Goal: Information Seeking & Learning: Find specific page/section

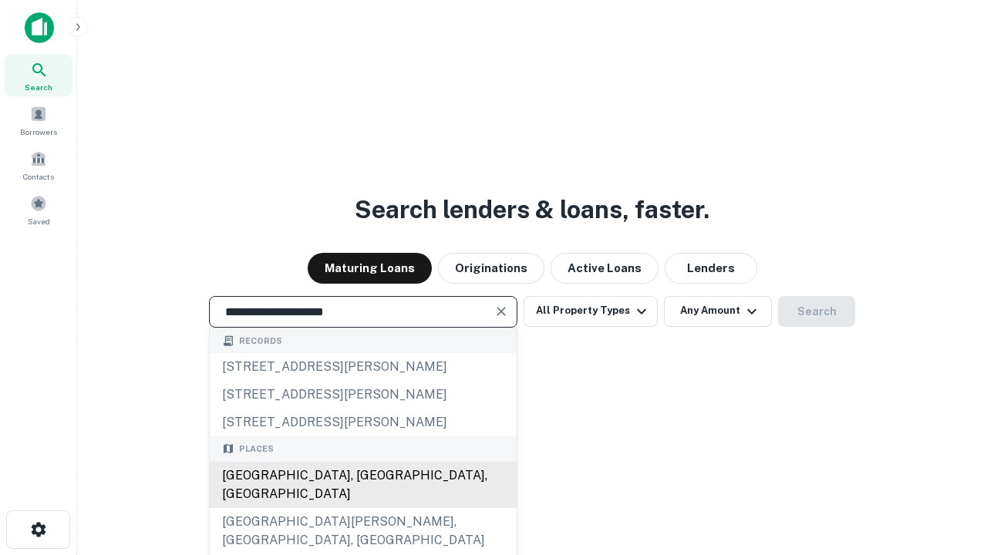
click at [363, 508] on div "[GEOGRAPHIC_DATA], [GEOGRAPHIC_DATA], [GEOGRAPHIC_DATA]" at bounding box center [363, 485] width 307 height 46
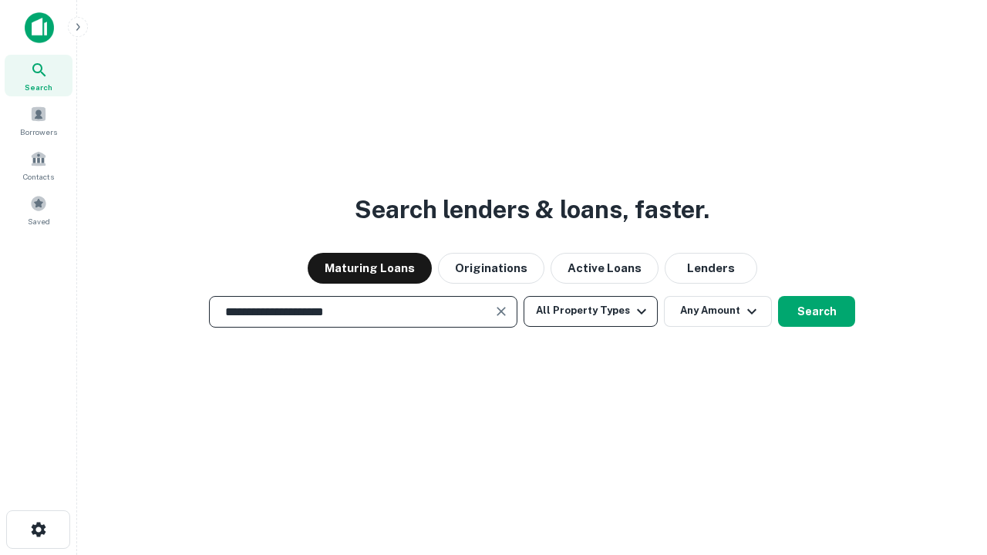
type input "**********"
click at [591, 311] on button "All Property Types" at bounding box center [591, 311] width 134 height 31
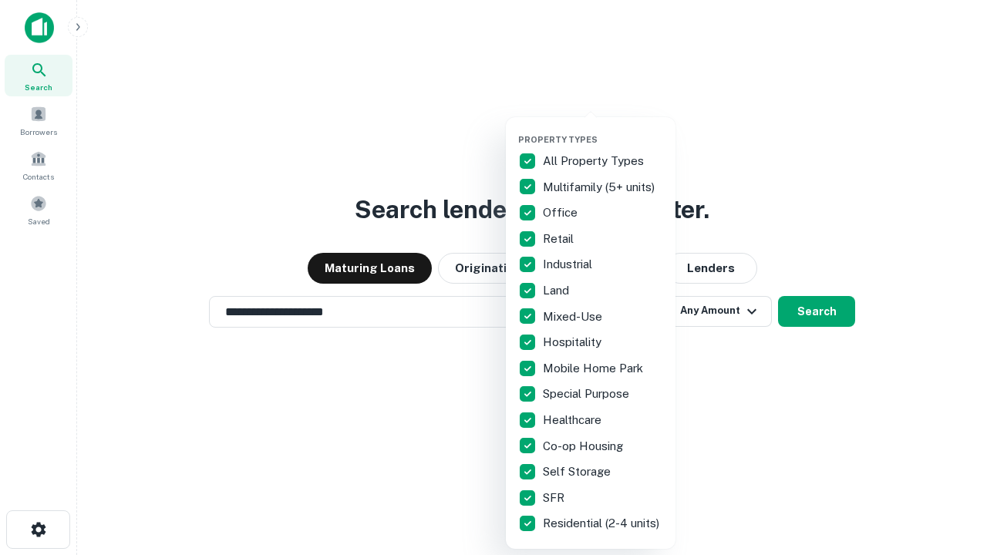
click at [603, 130] on button "button" at bounding box center [603, 130] width 170 height 1
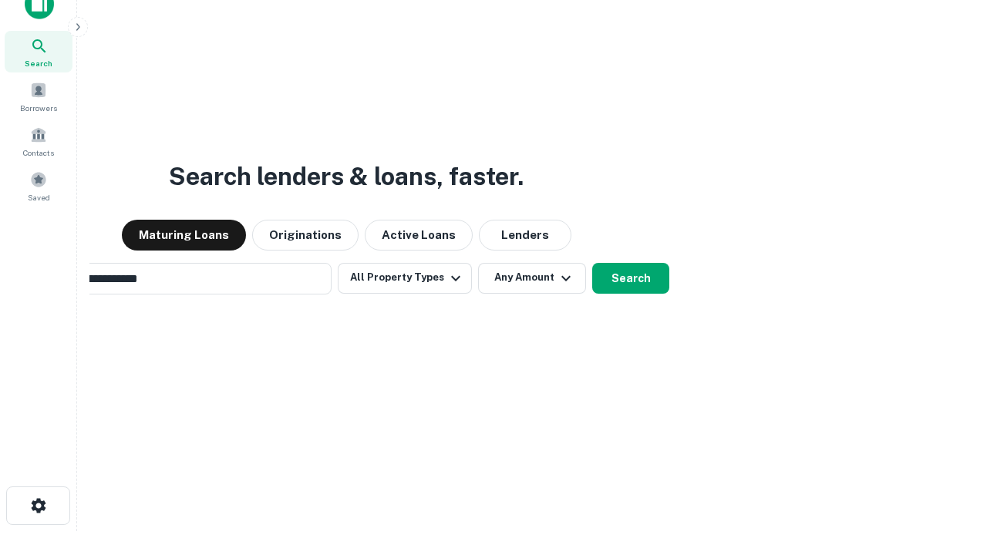
scroll to position [25, 0]
click at [478, 262] on button "Any Amount" at bounding box center [532, 277] width 108 height 31
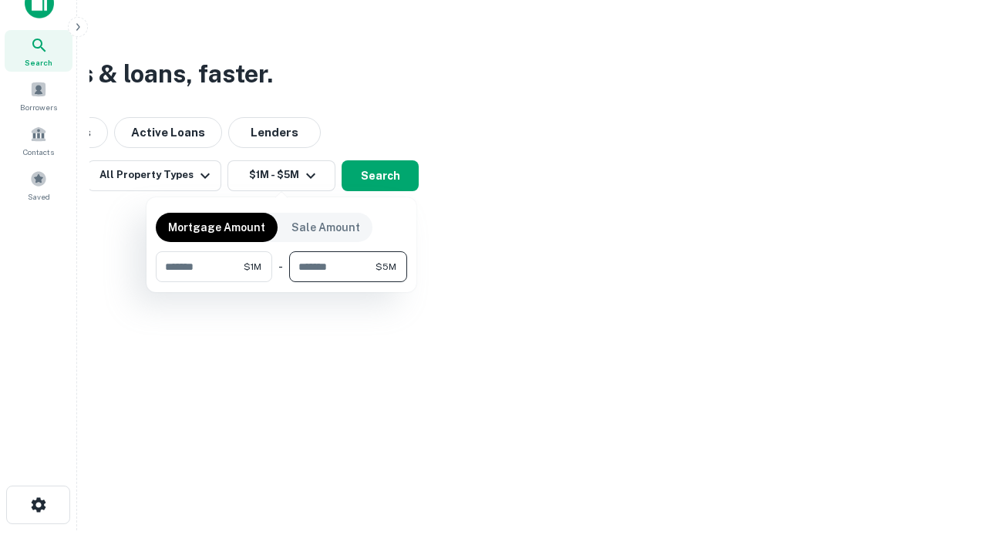
type input "*******"
click at [282, 282] on button "button" at bounding box center [281, 282] width 251 height 1
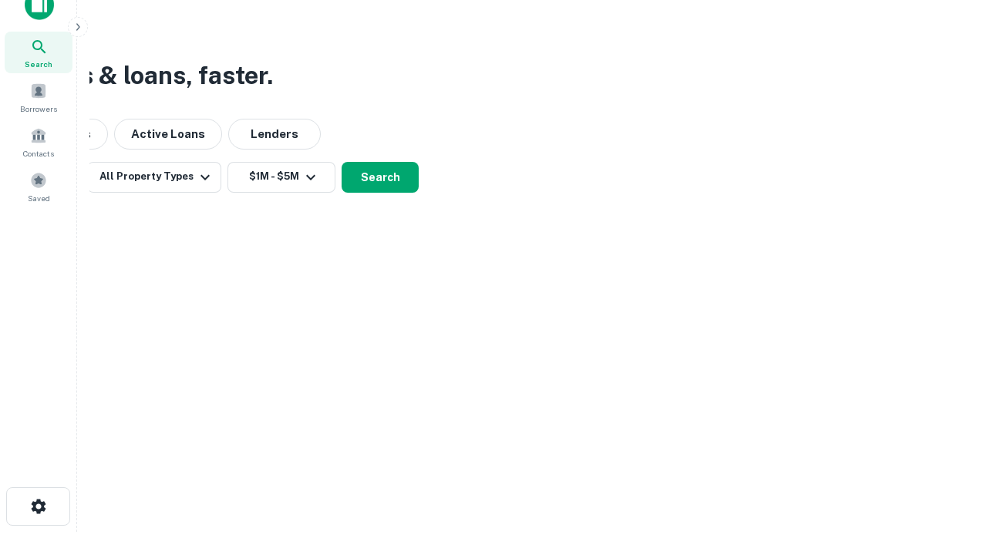
scroll to position [9, 285]
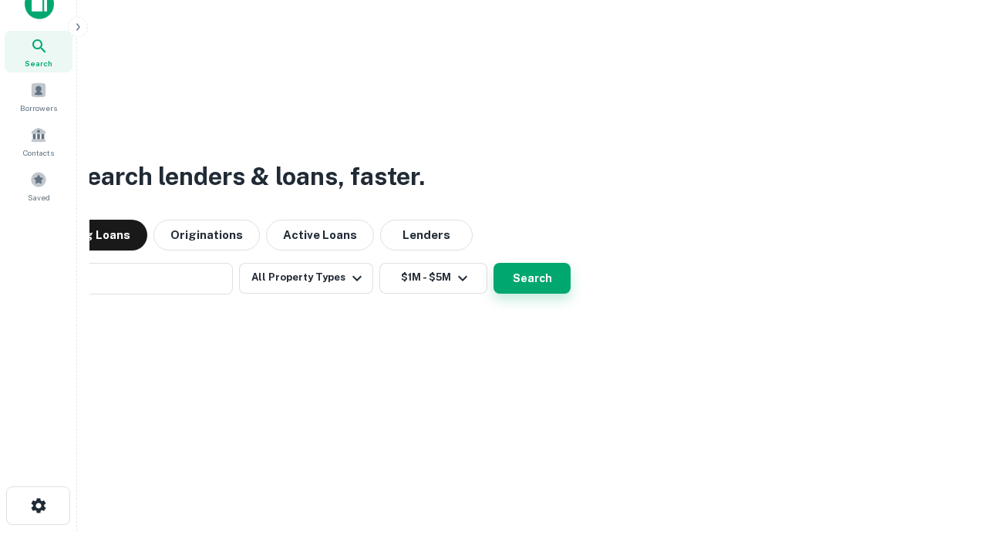
click at [494, 263] on button "Search" at bounding box center [532, 278] width 77 height 31
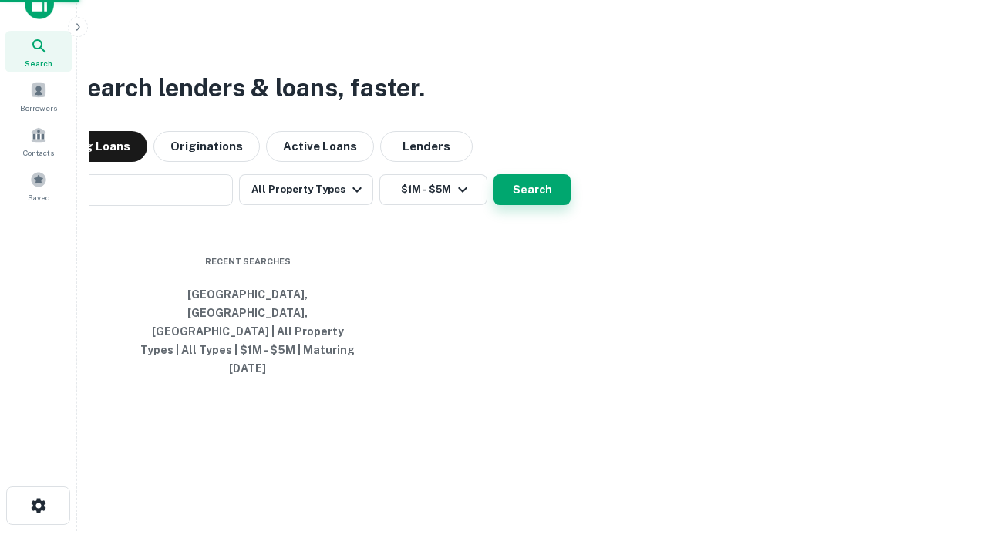
scroll to position [41, 437]
